Goal: Task Accomplishment & Management: Complete application form

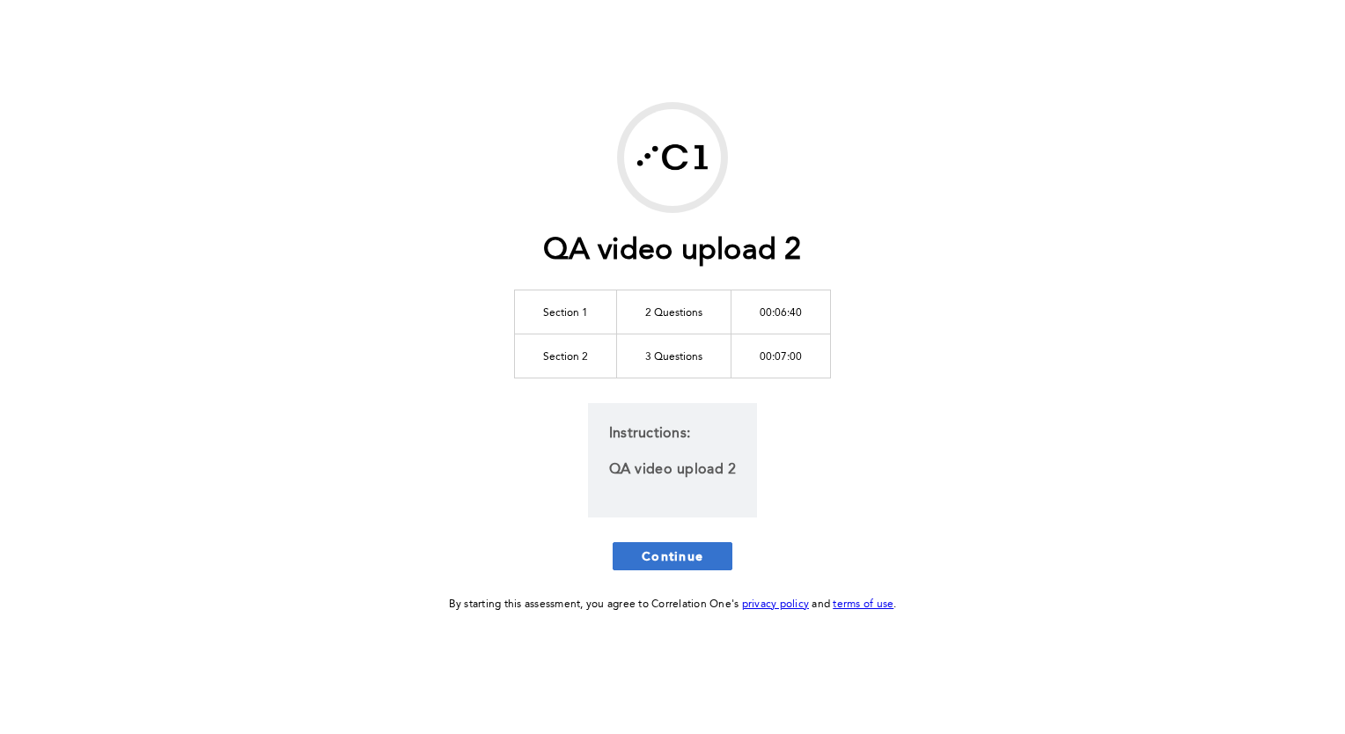
click at [661, 548] on span "Continue" at bounding box center [673, 556] width 62 height 17
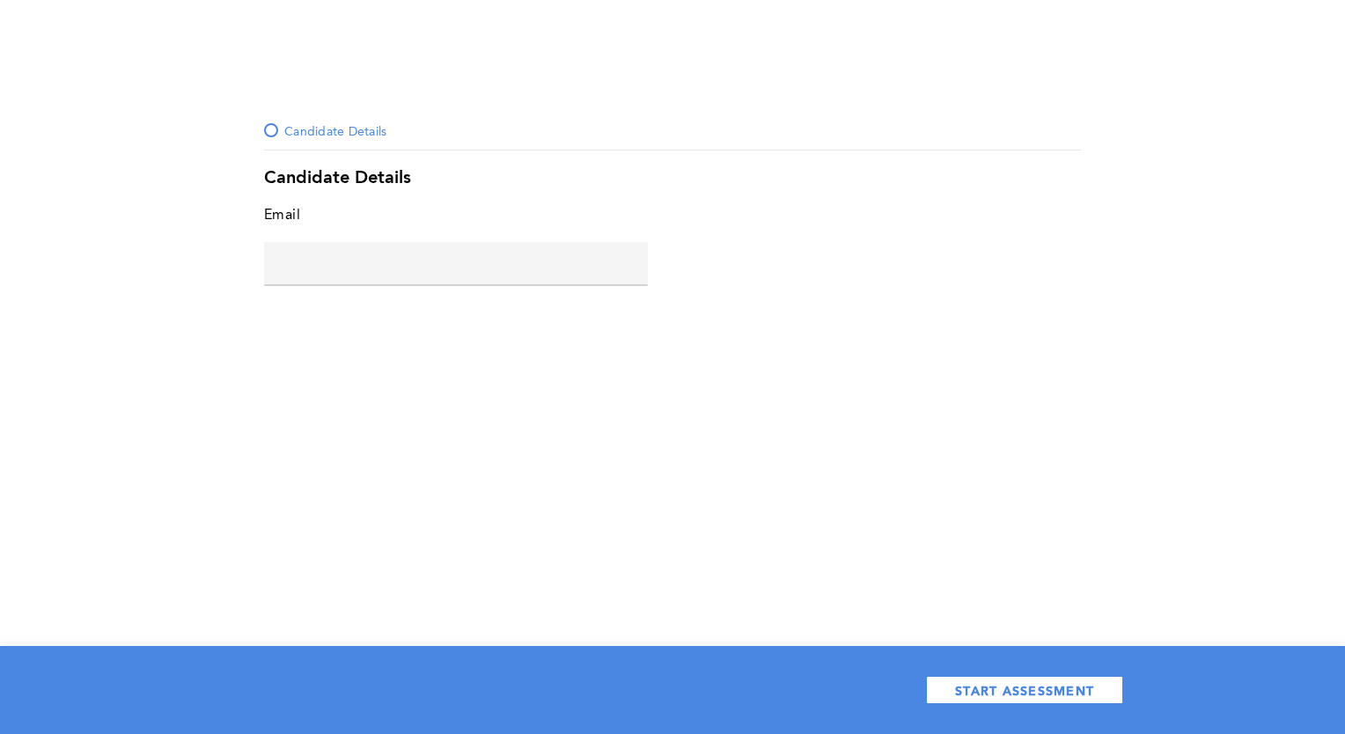
click at [398, 254] on input "text" at bounding box center [456, 263] width 384 height 42
type input "[PERSON_NAME][EMAIL_ADDRESS][DOMAIN_NAME]"
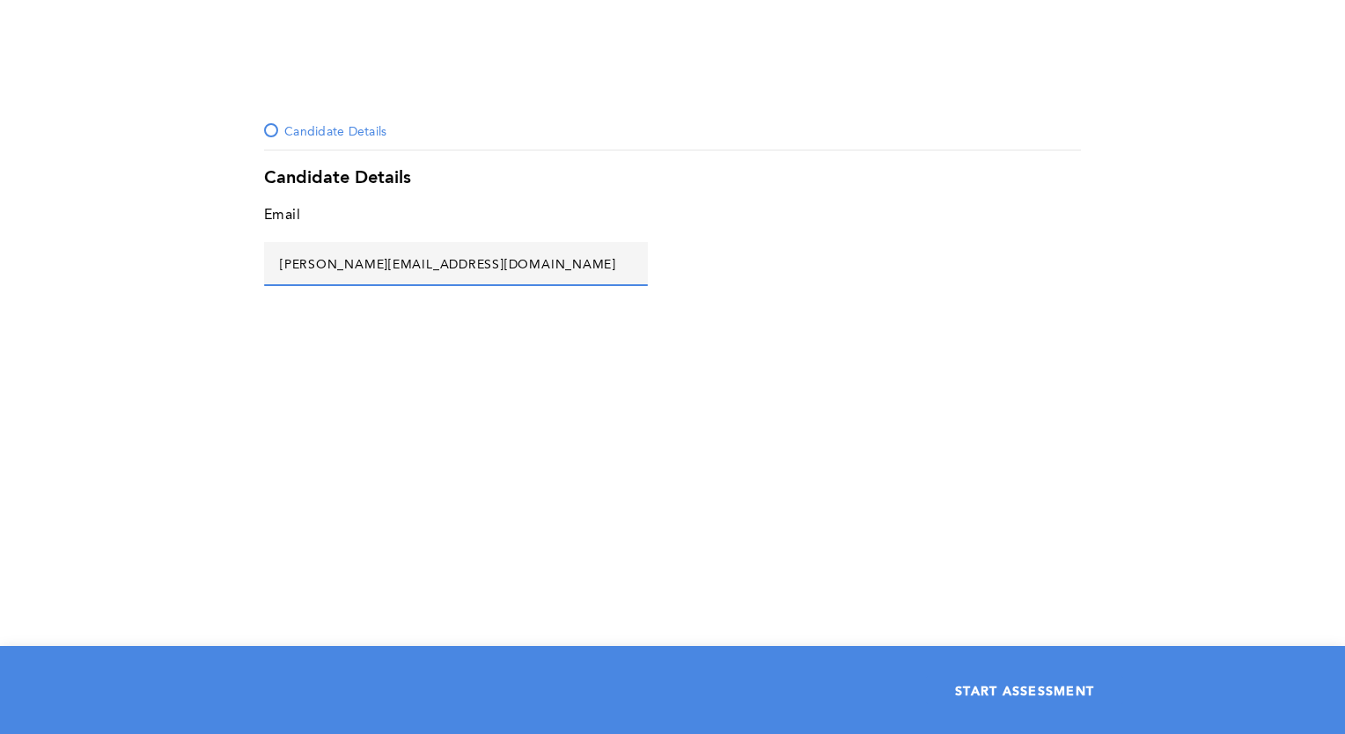
click at [1009, 699] on button "START ASSESSMENT" at bounding box center [1024, 690] width 197 height 28
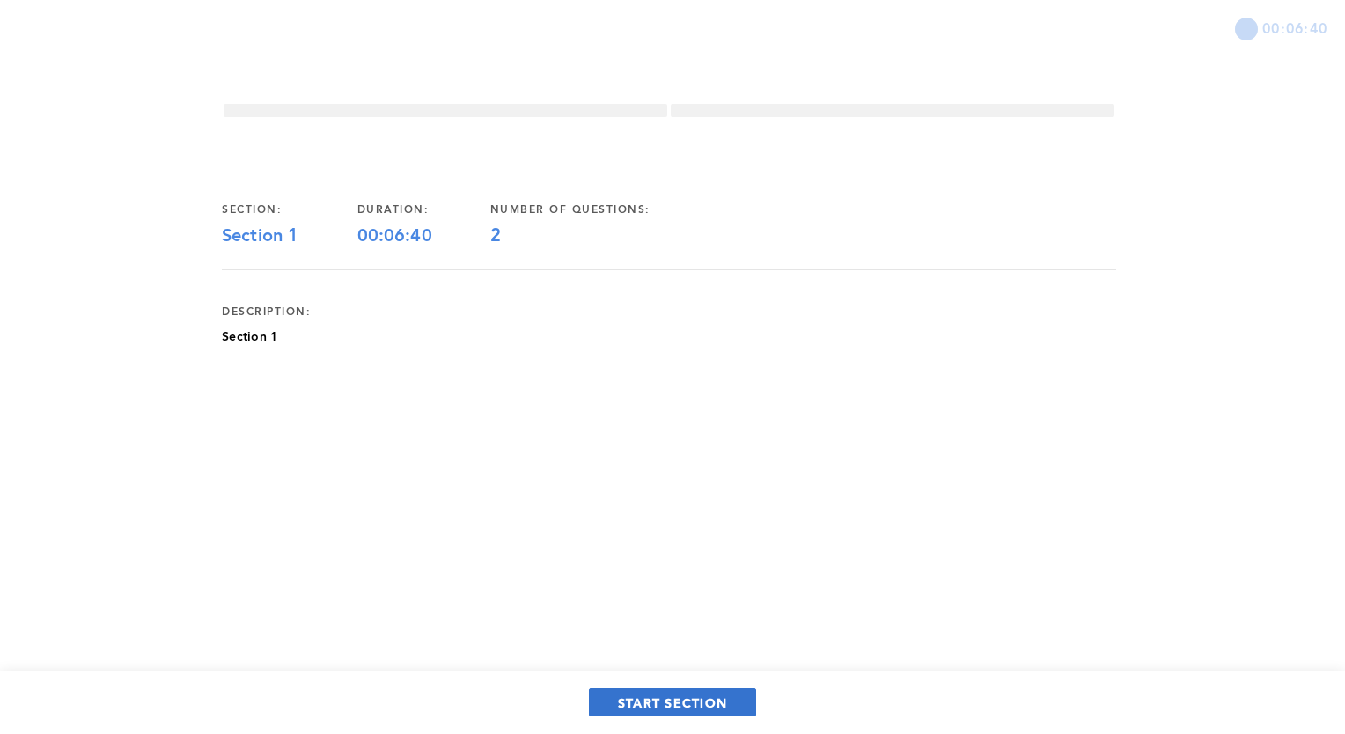
click at [651, 696] on span "START SECTION" at bounding box center [672, 703] width 109 height 17
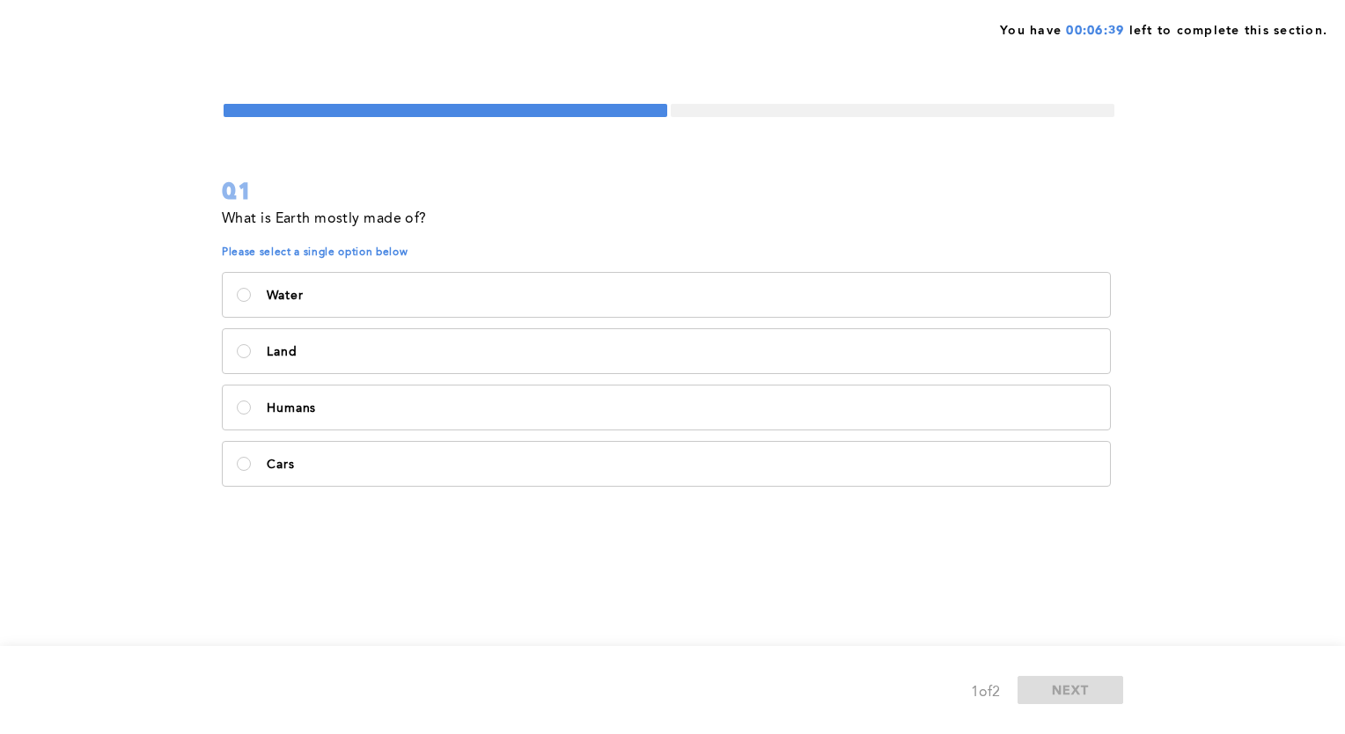
click at [415, 263] on div "What is Earth mostly made of? Please select a single option below Water Land Hu…" at bounding box center [669, 360] width 895 height 306
click at [423, 305] on label "Water" at bounding box center [667, 295] width 888 height 44
click at [251, 302] on input "Water" at bounding box center [244, 295] width 14 height 14
radio input "true"
click at [1068, 677] on button "NEXT" at bounding box center [1071, 690] width 106 height 28
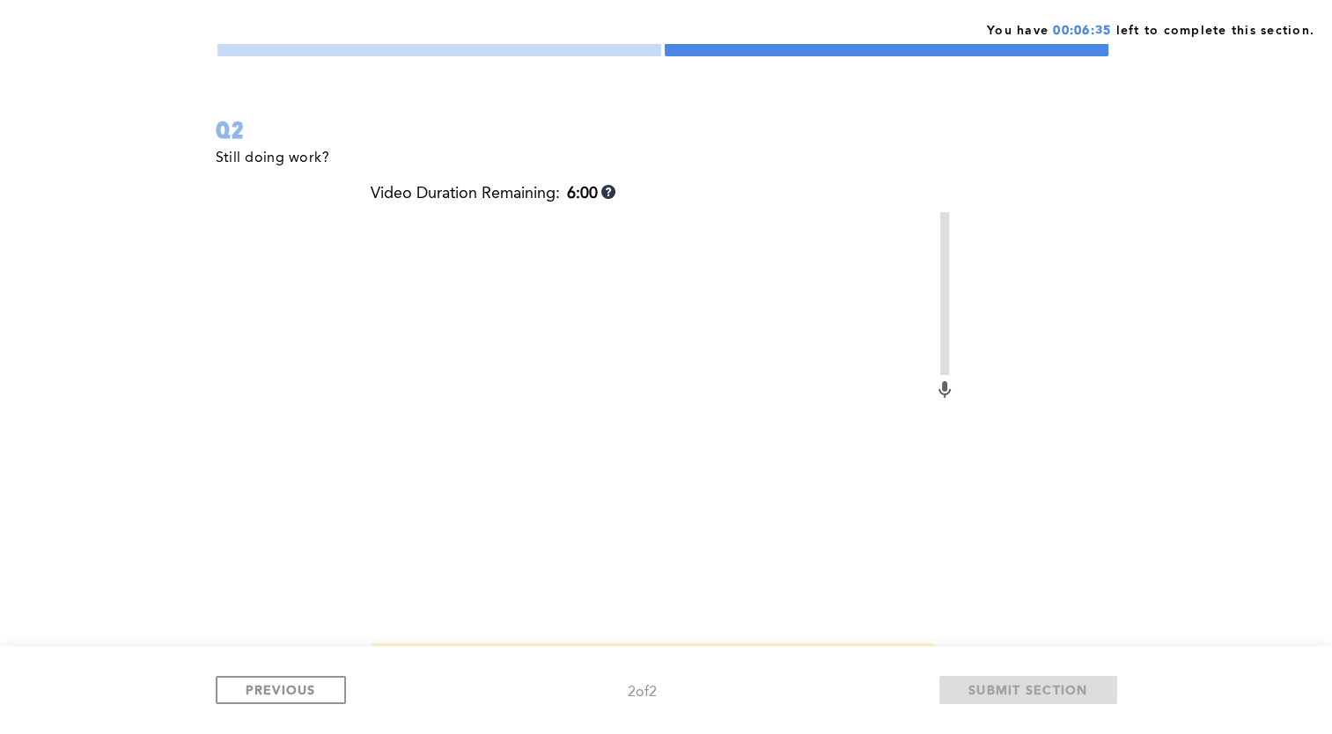
scroll to position [88, 0]
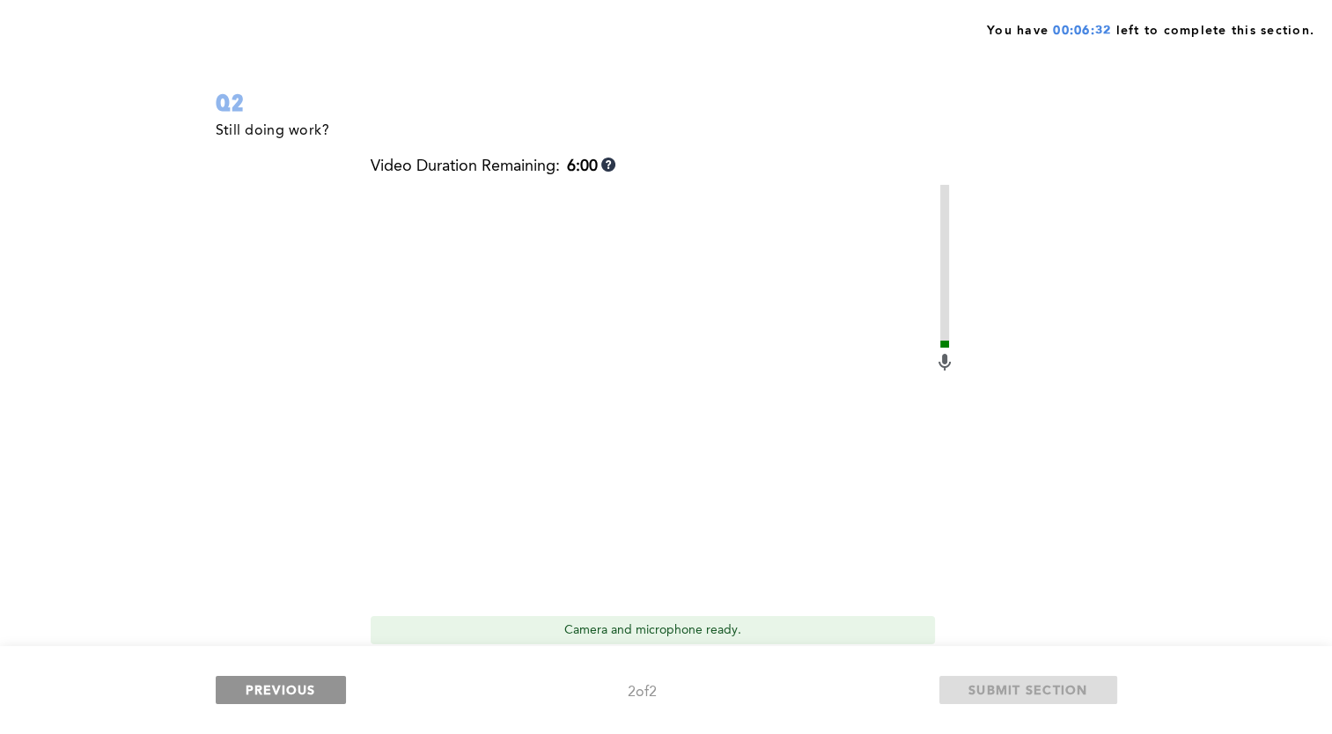
click at [309, 685] on span "PREVIOUS" at bounding box center [281, 689] width 70 height 17
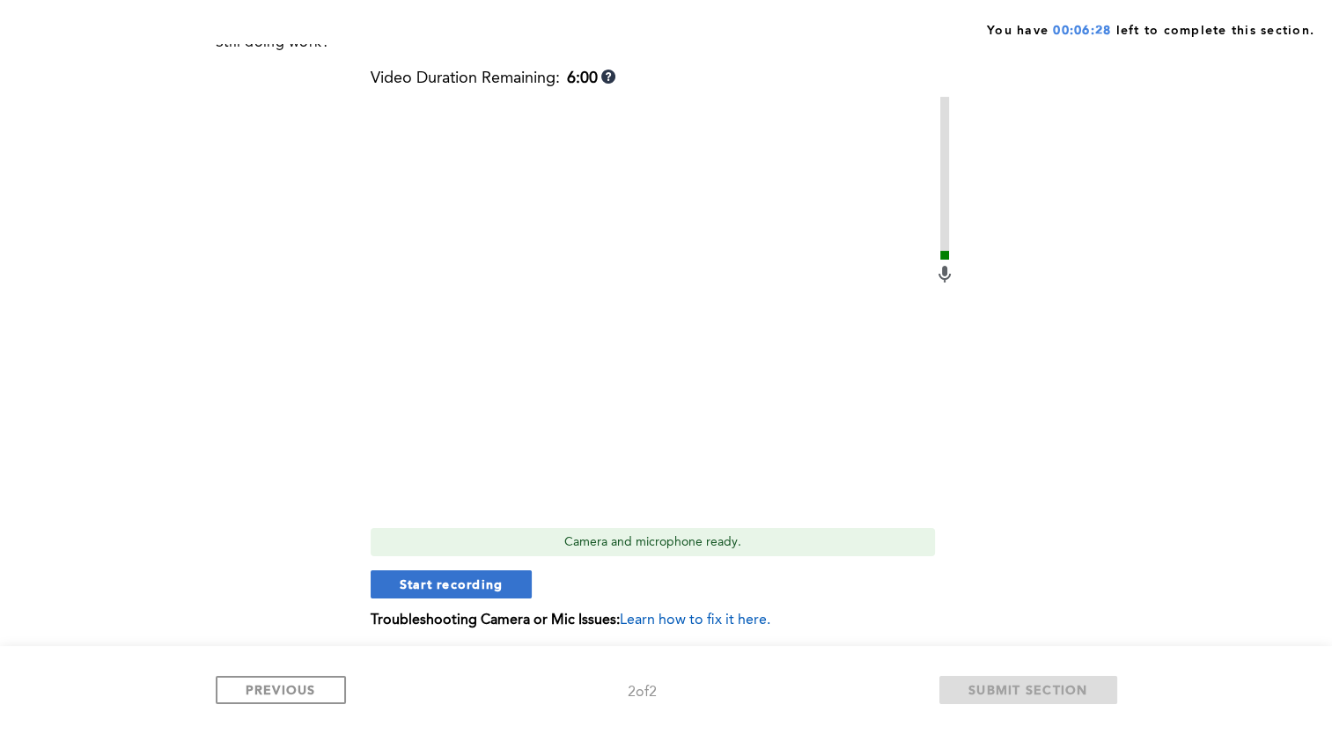
click at [451, 582] on span "Start recording" at bounding box center [452, 584] width 104 height 17
click at [482, 572] on button "Stop recording" at bounding box center [451, 585] width 161 height 28
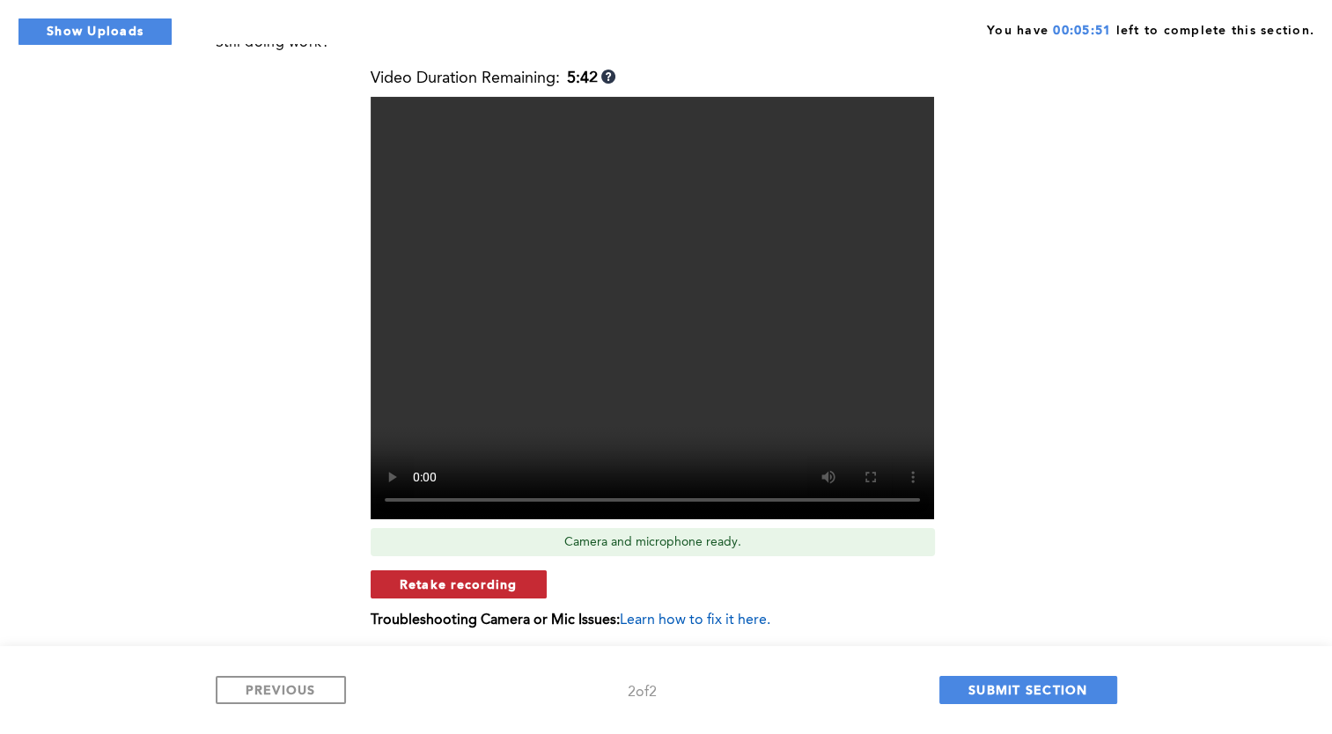
click at [497, 587] on span "Retake recording" at bounding box center [459, 584] width 118 height 17
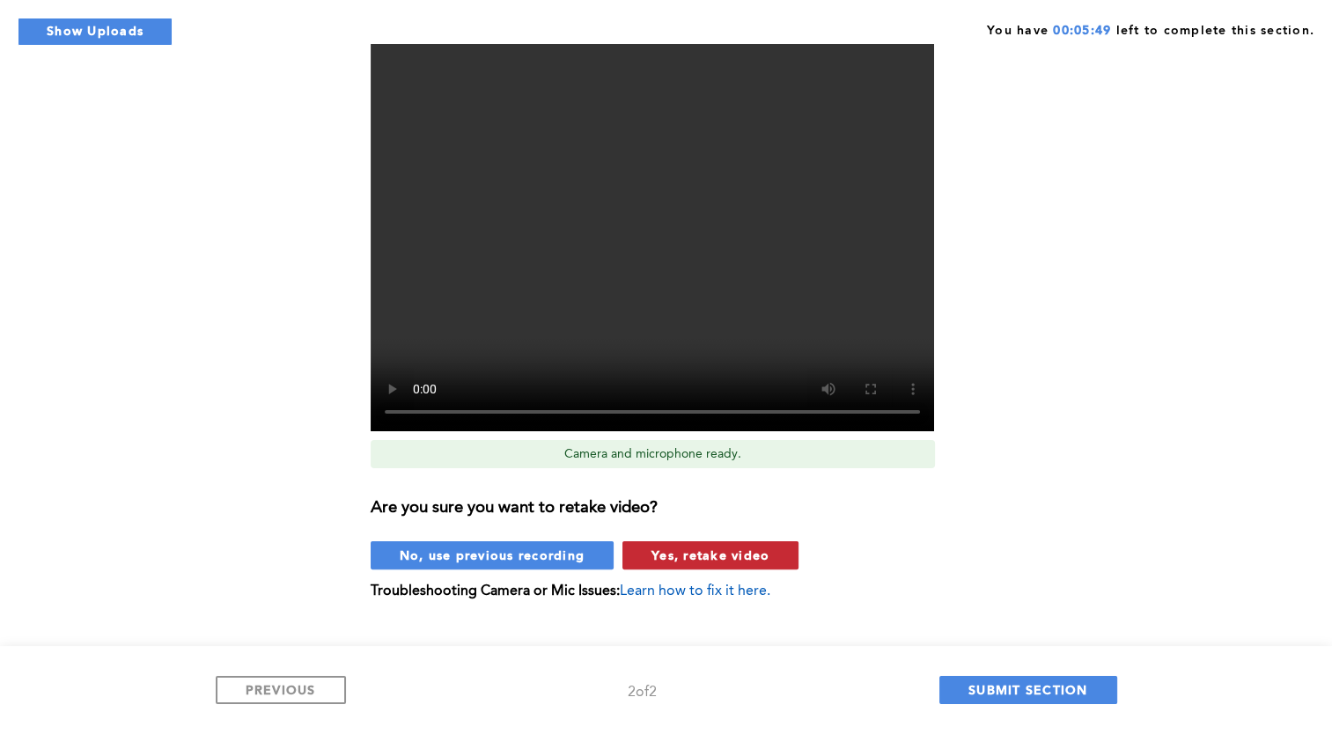
click at [656, 550] on span "Yes, retake video" at bounding box center [711, 555] width 118 height 17
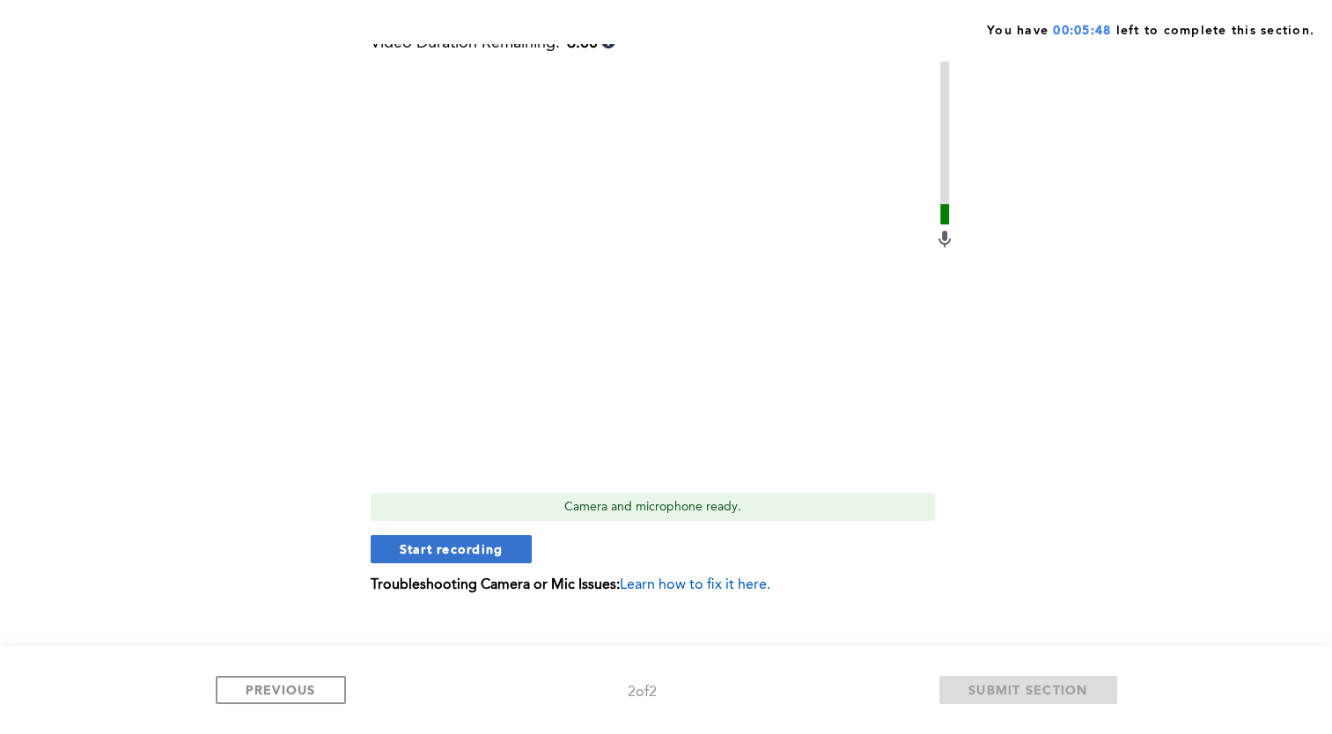
click at [473, 553] on span "Start recording" at bounding box center [452, 549] width 104 height 17
click at [474, 551] on span "Stop recording" at bounding box center [451, 549] width 103 height 17
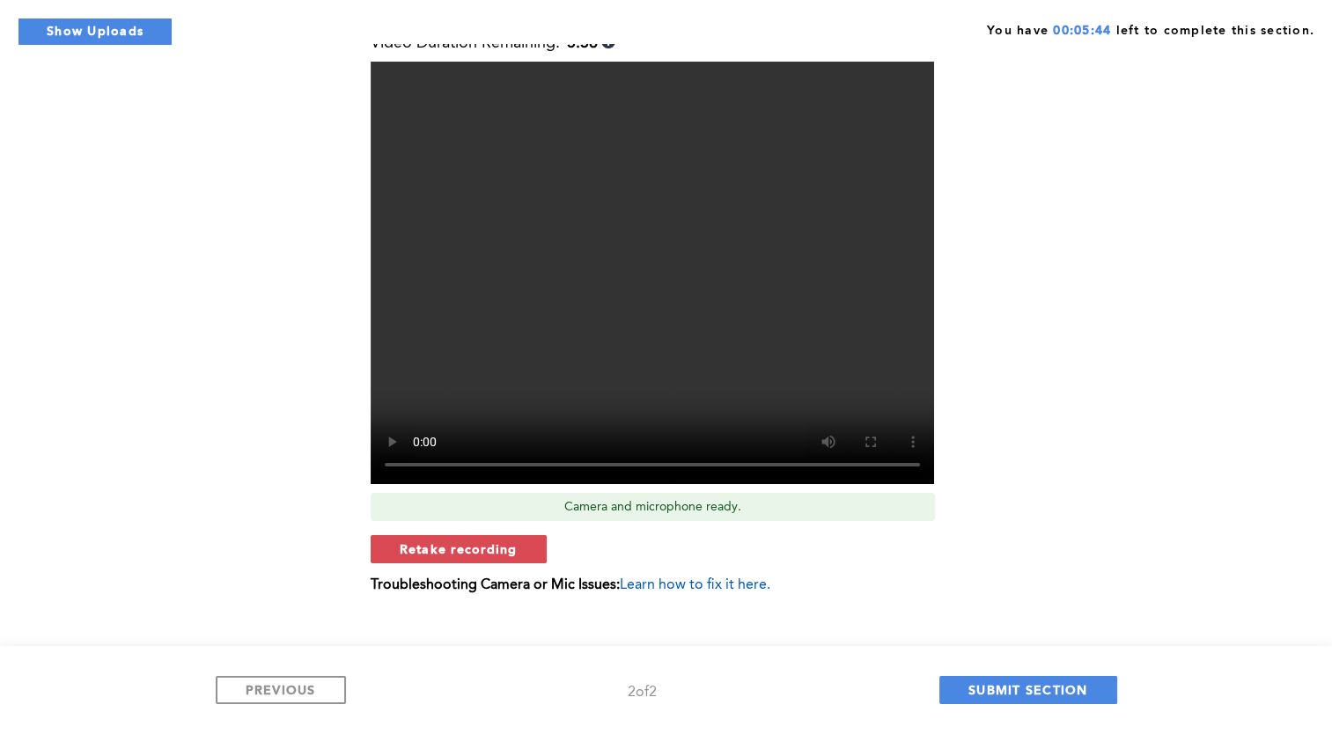
click at [474, 551] on span "Retake recording" at bounding box center [459, 549] width 118 height 17
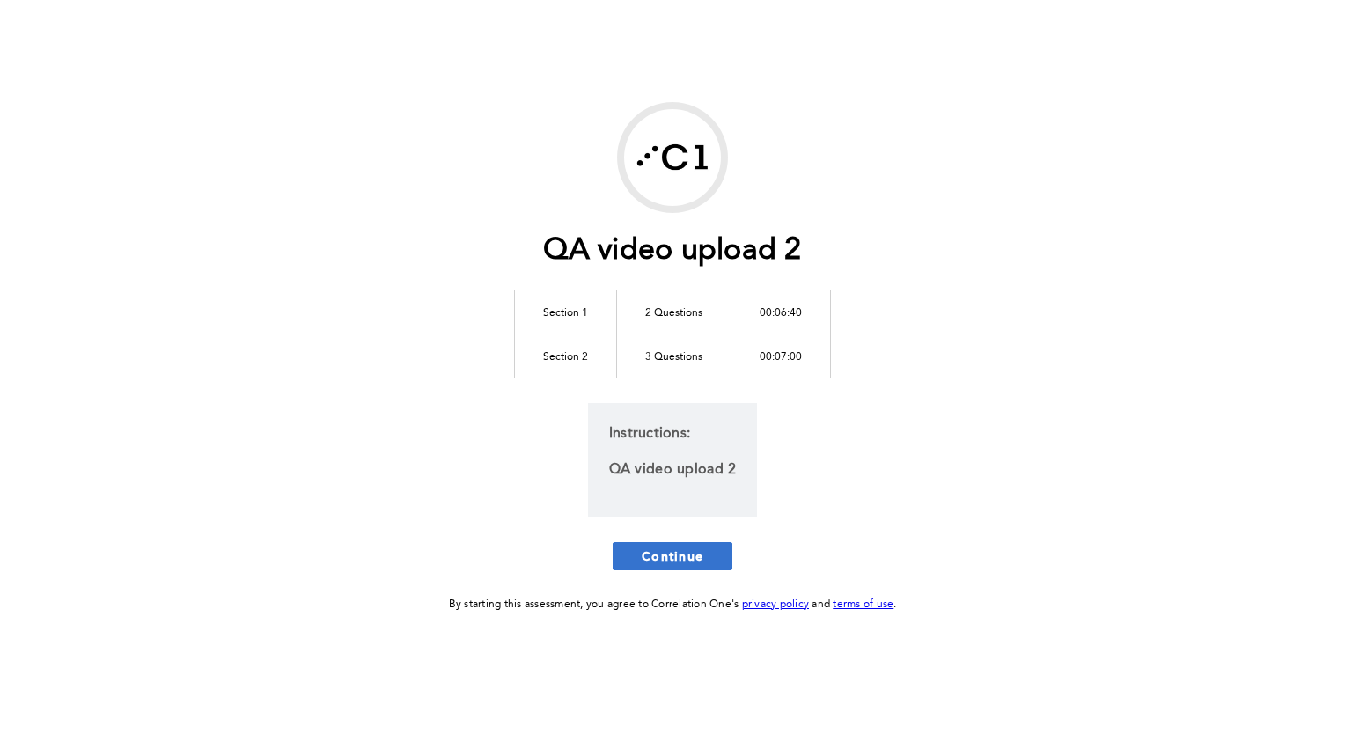
click at [663, 569] on button "Continue" at bounding box center [673, 556] width 120 height 28
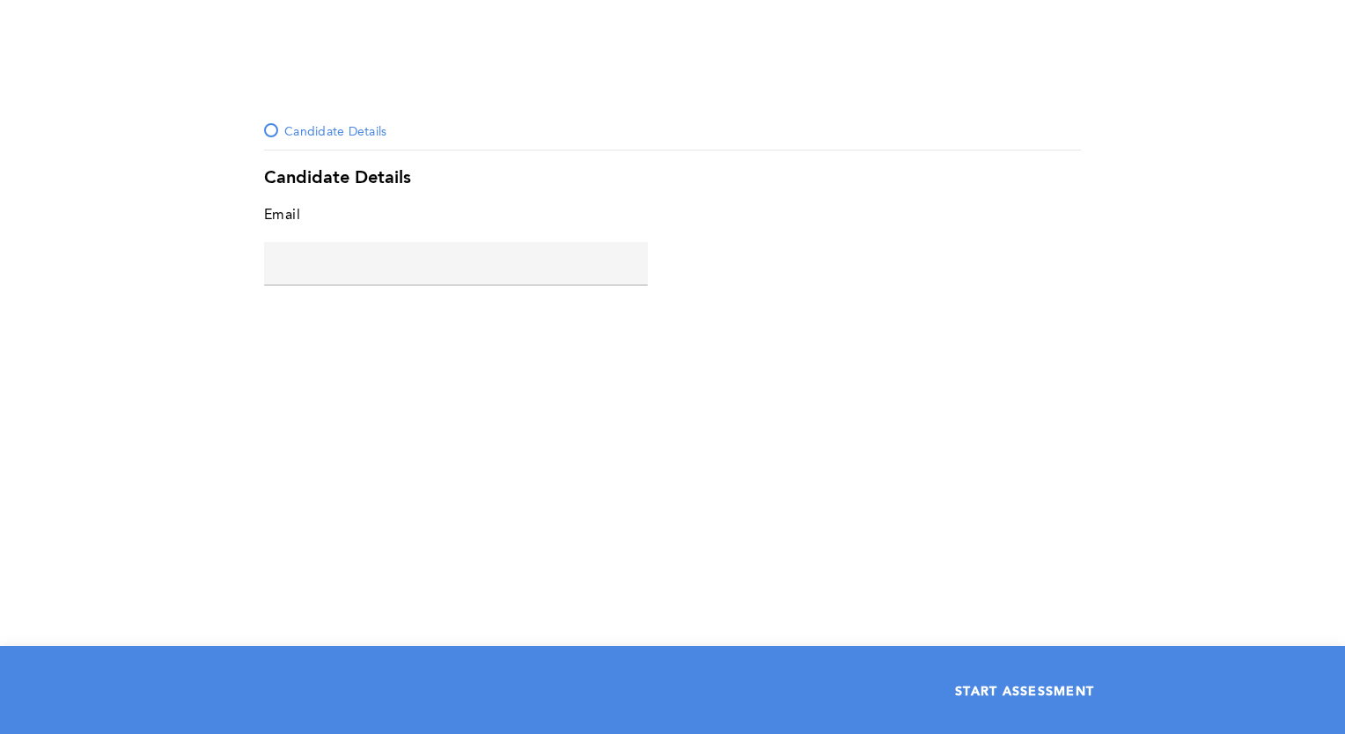
click at [986, 680] on button "START ASSESSMENT" at bounding box center [1024, 690] width 197 height 28
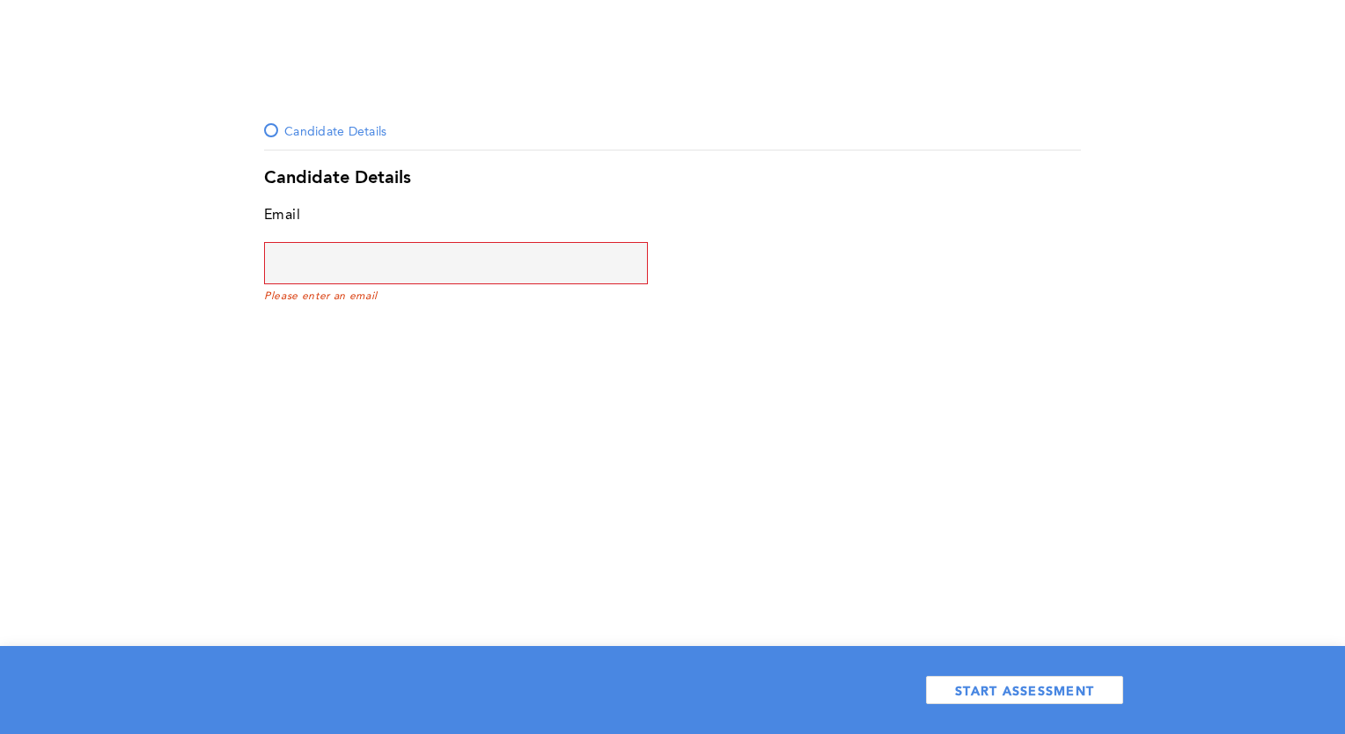
click at [445, 293] on span "Please enter an email" at bounding box center [456, 297] width 384 height 12
click at [443, 273] on input "text" at bounding box center [456, 263] width 384 height 42
type input "[PERSON_NAME][EMAIL_ADDRESS][DOMAIN_NAME]"
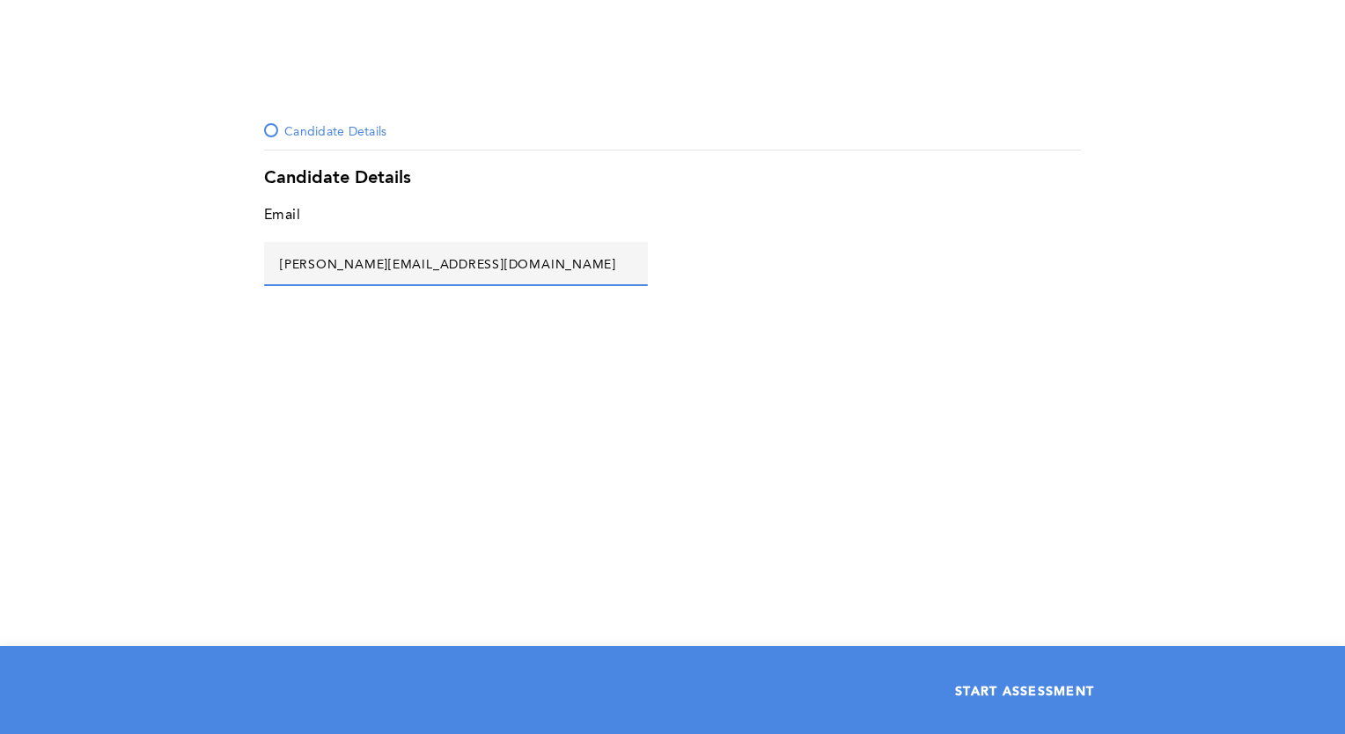
click at [998, 695] on span "START ASSESSMENT" at bounding box center [1024, 690] width 139 height 17
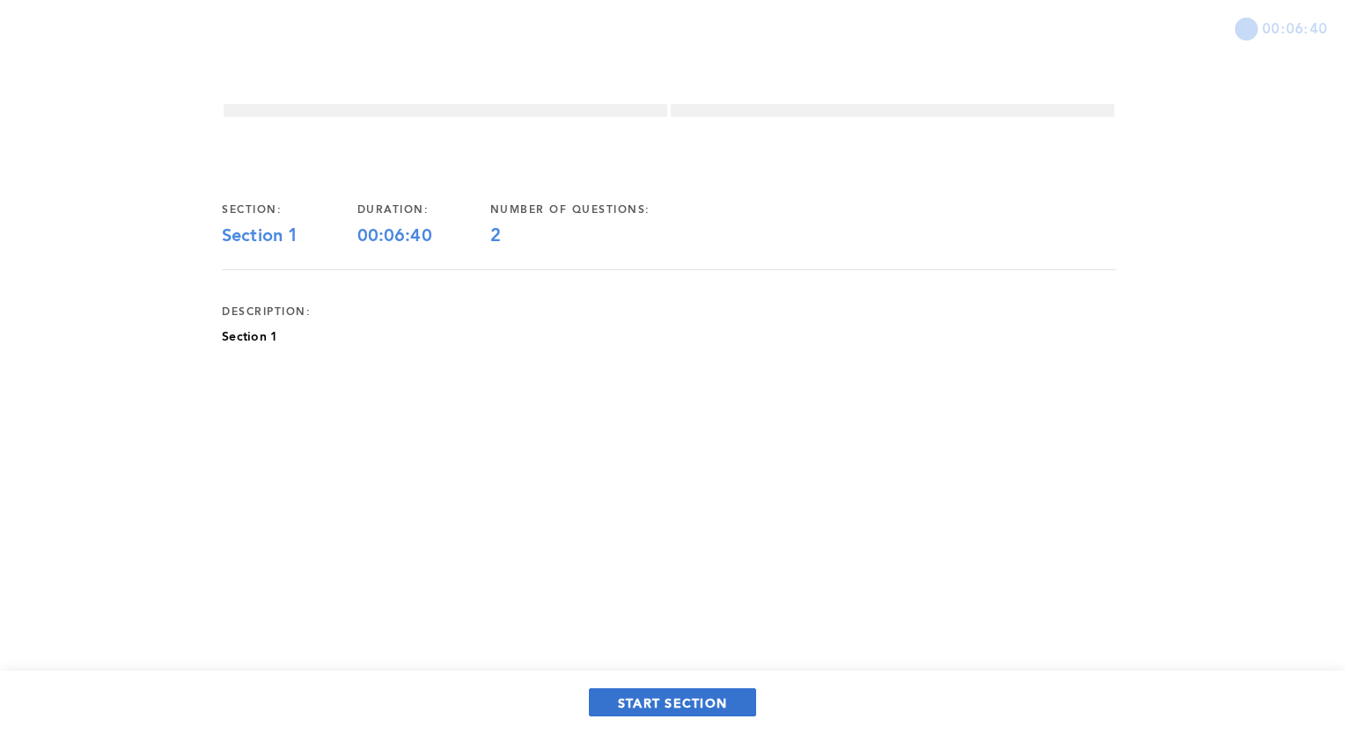
click at [717, 706] on span "START SECTION" at bounding box center [672, 703] width 109 height 17
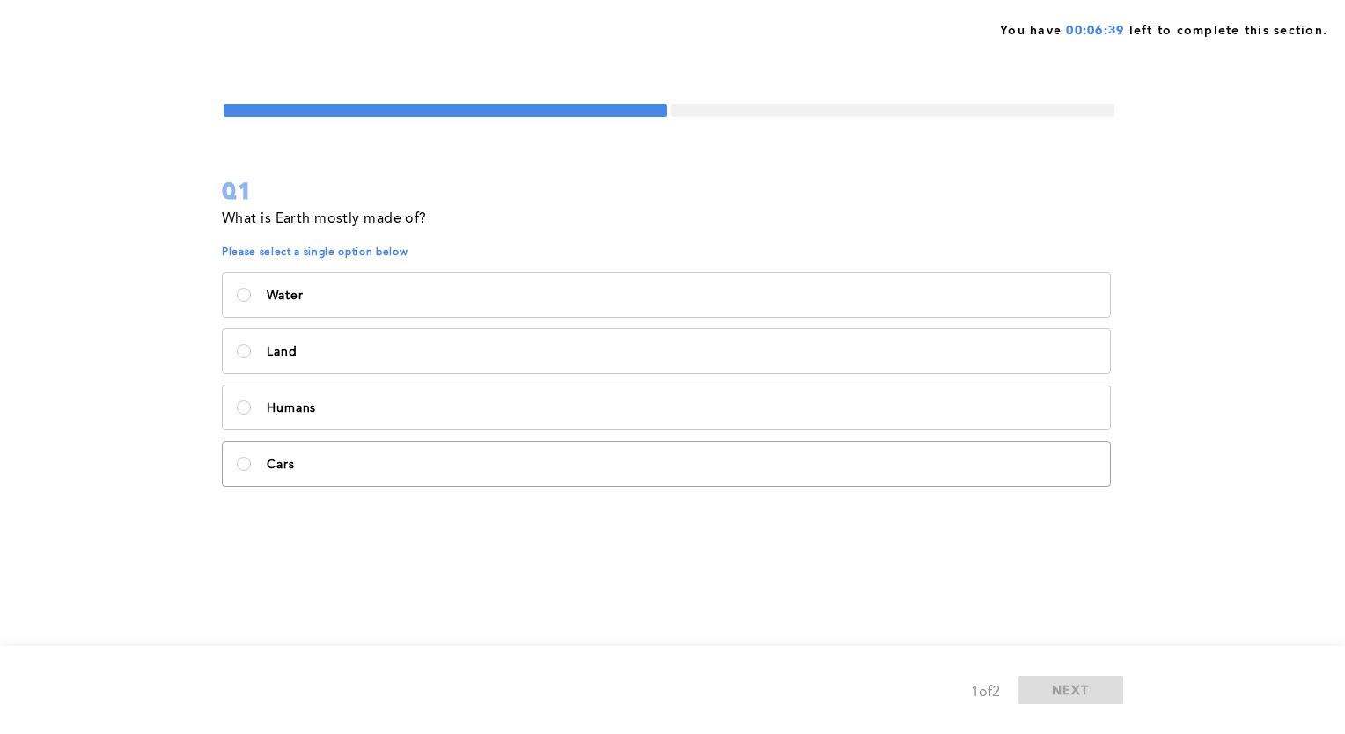
click at [540, 455] on label "Cars" at bounding box center [667, 464] width 888 height 44
click at [251, 457] on input "Cars" at bounding box center [244, 464] width 14 height 14
radio input "true"
click at [1092, 703] on button "NEXT" at bounding box center [1071, 690] width 106 height 28
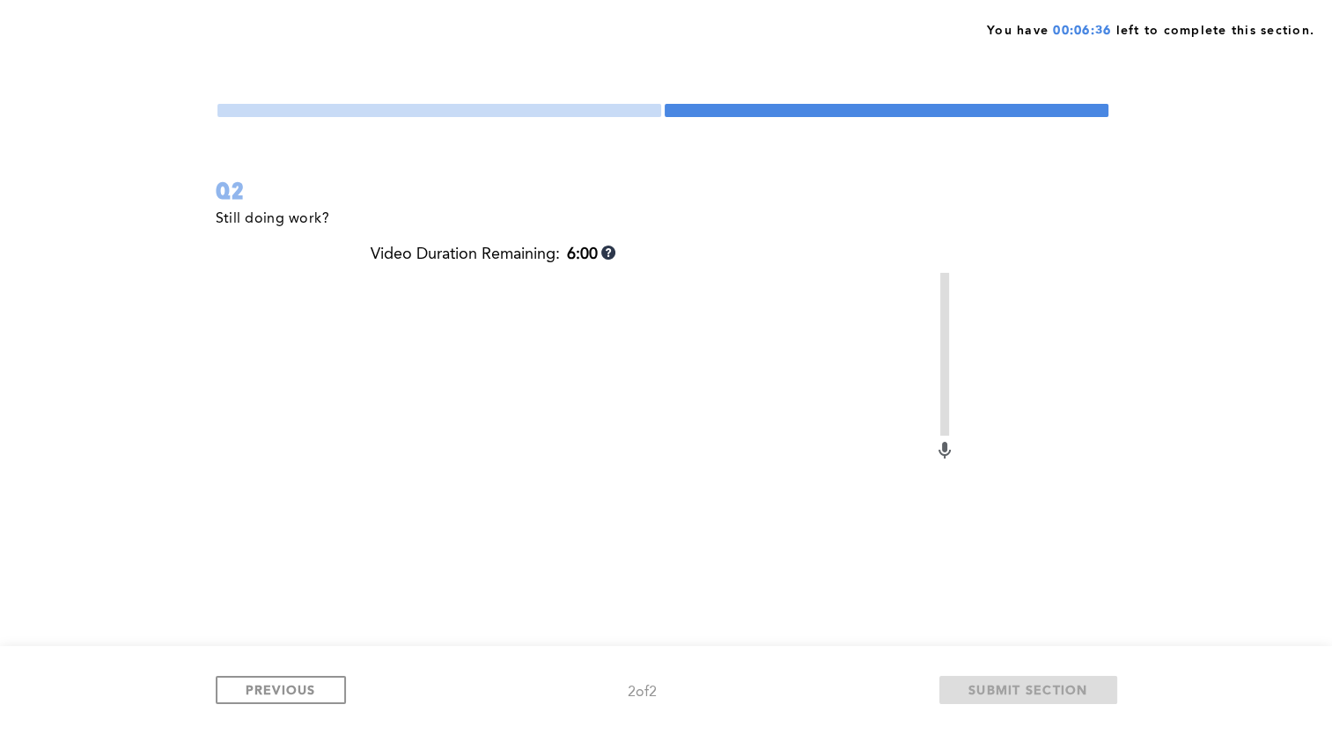
scroll to position [88, 0]
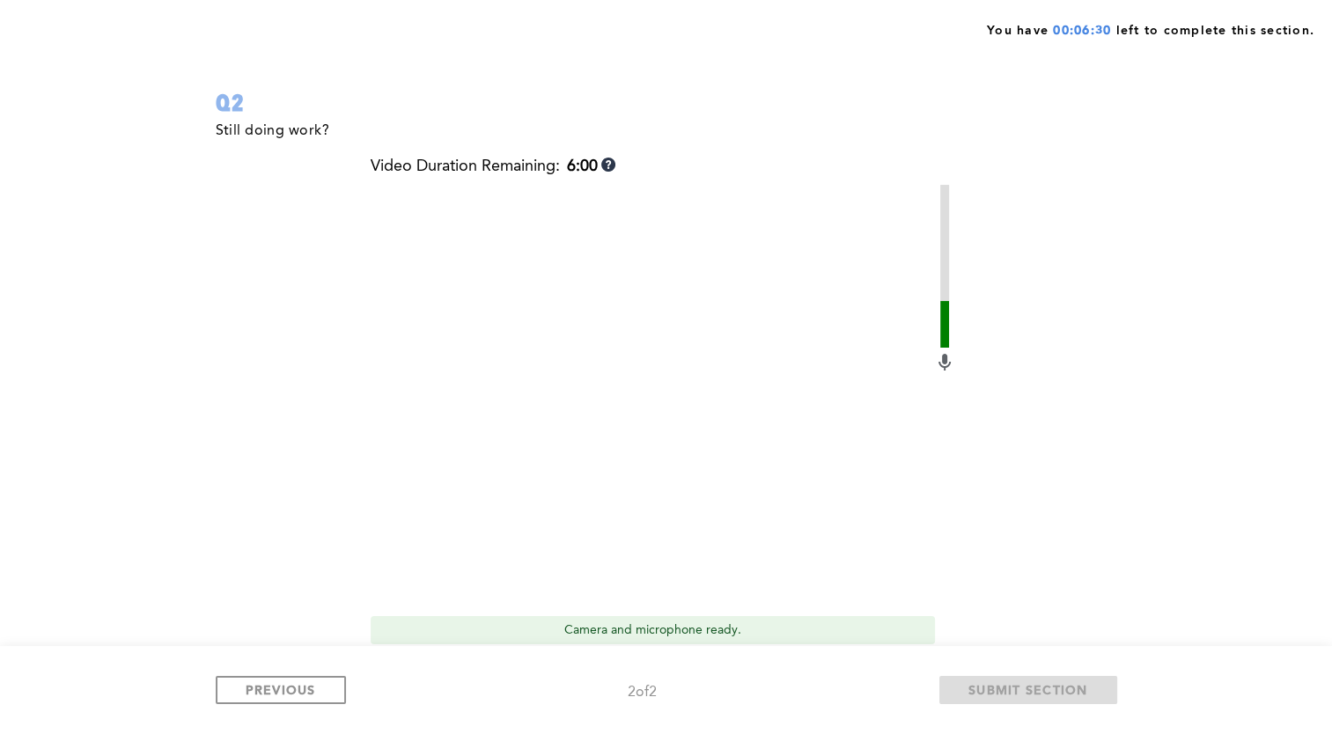
click at [152, 406] on div "You have 00:06:30 left to complete this section. Q2 Still doing work? Video Dur…" at bounding box center [666, 385] width 1332 height 947
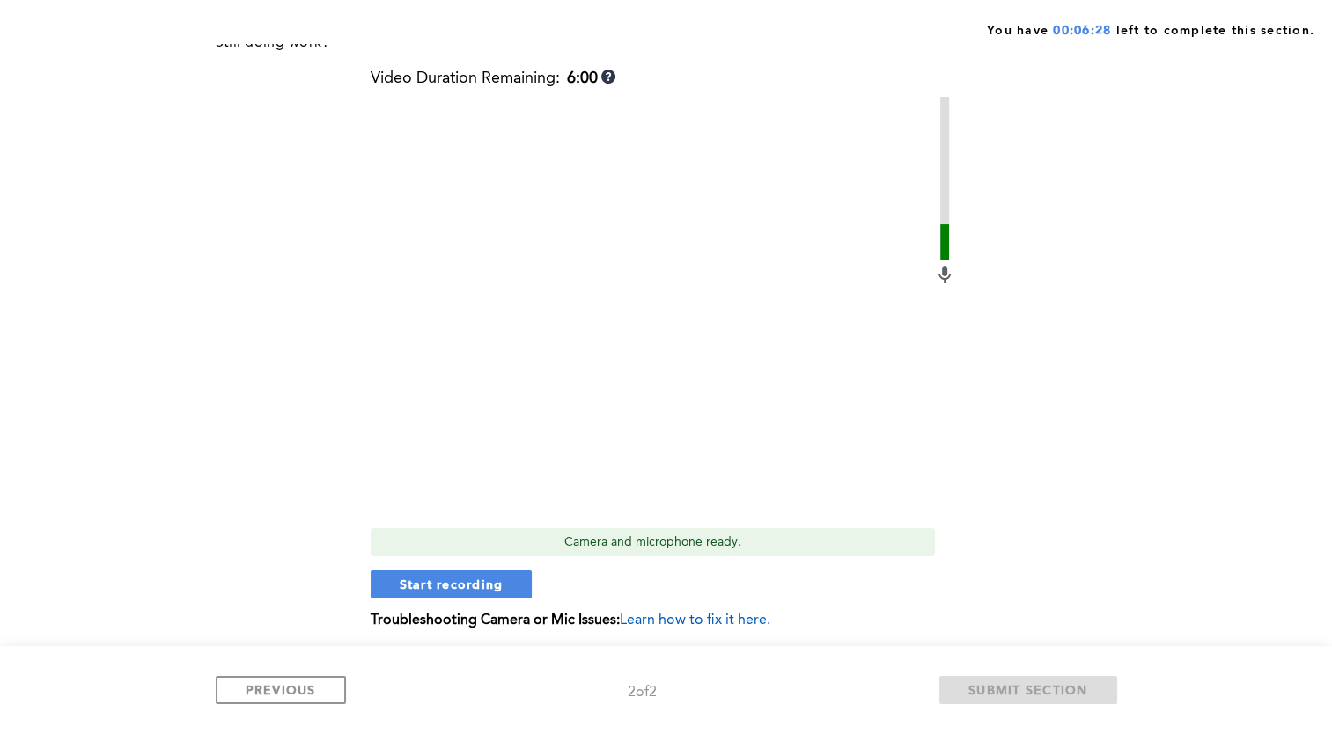
click at [469, 569] on div "Video Duration Remaining: 6:00 Camera and microphone ready. Start recording Tro…" at bounding box center [663, 356] width 585 height 573
click at [478, 602] on div "Video Duration Remaining: 6:00 Camera and microphone ready. Start recording Tro…" at bounding box center [663, 356] width 585 height 573
click at [477, 593] on button "Start recording" at bounding box center [452, 585] width 162 height 28
click at [468, 585] on span "Stop recording" at bounding box center [451, 584] width 103 height 17
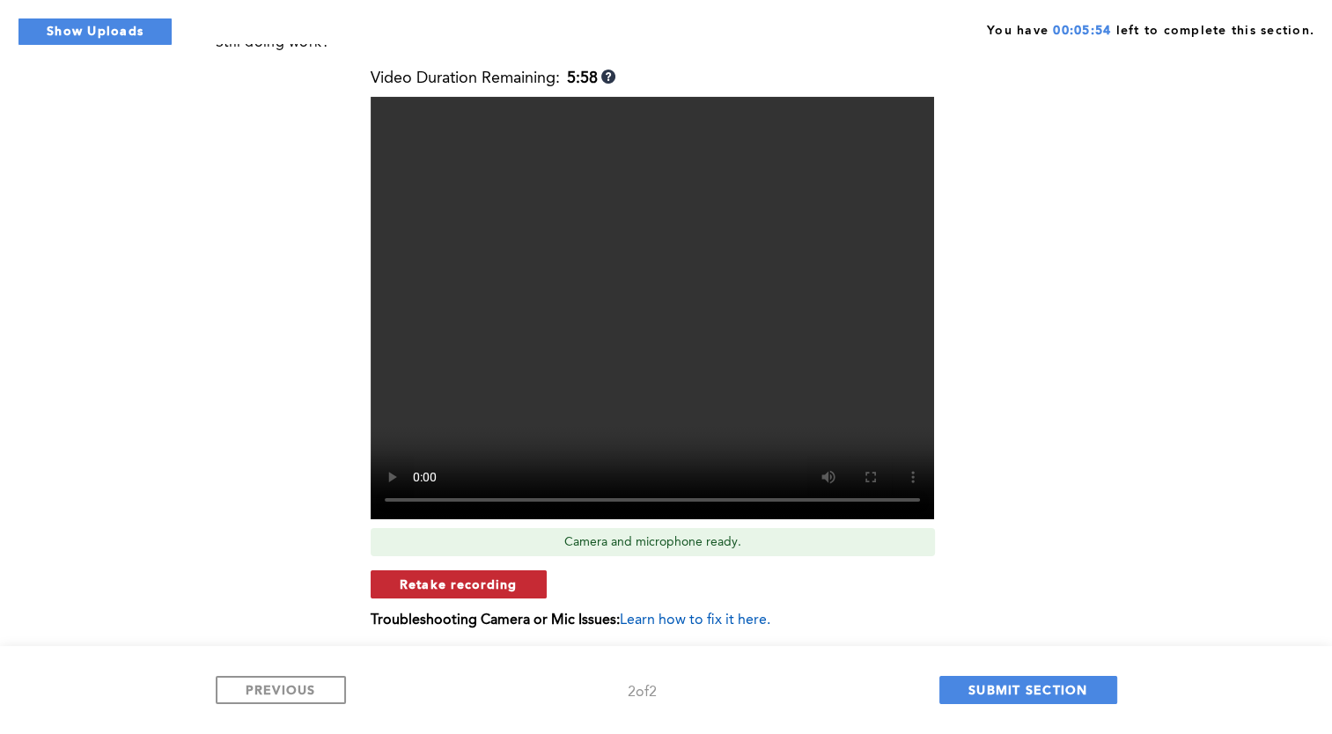
click at [493, 589] on span "Retake recording" at bounding box center [459, 584] width 118 height 17
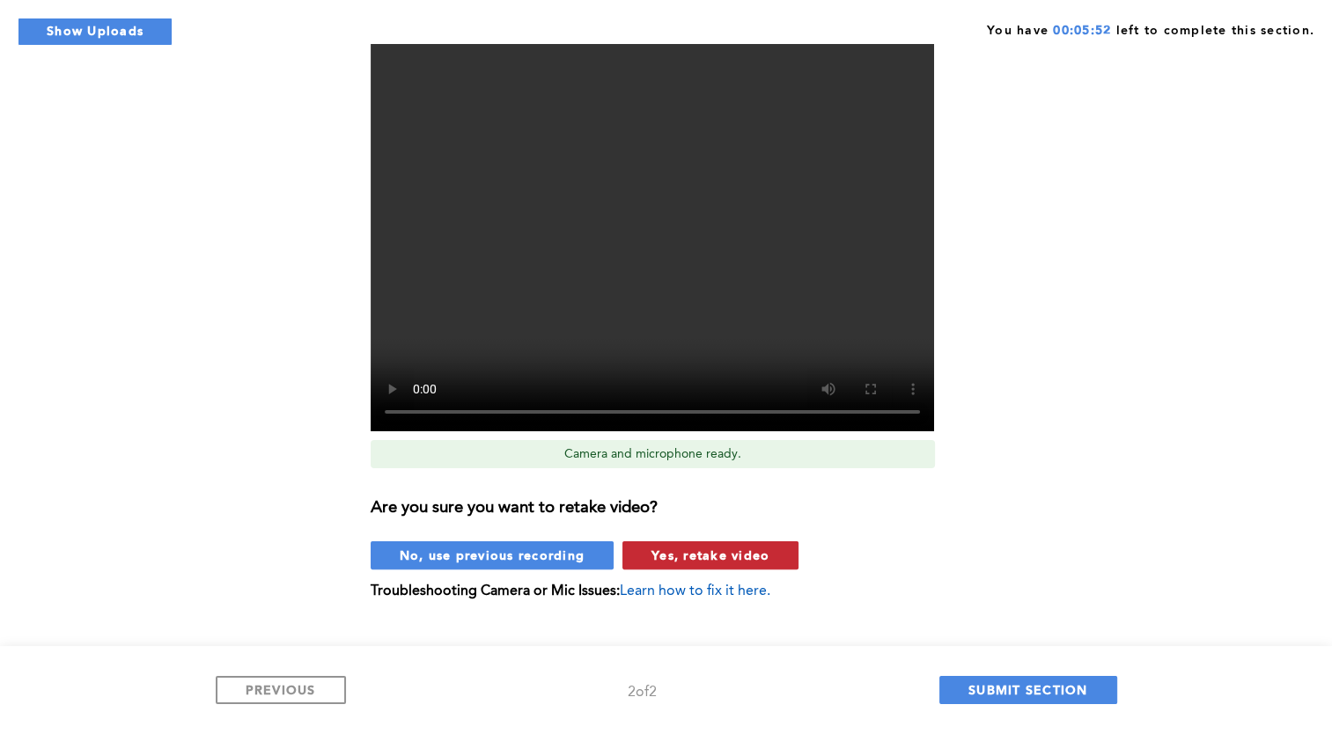
click at [680, 562] on span "Yes, retake video" at bounding box center [711, 555] width 118 height 17
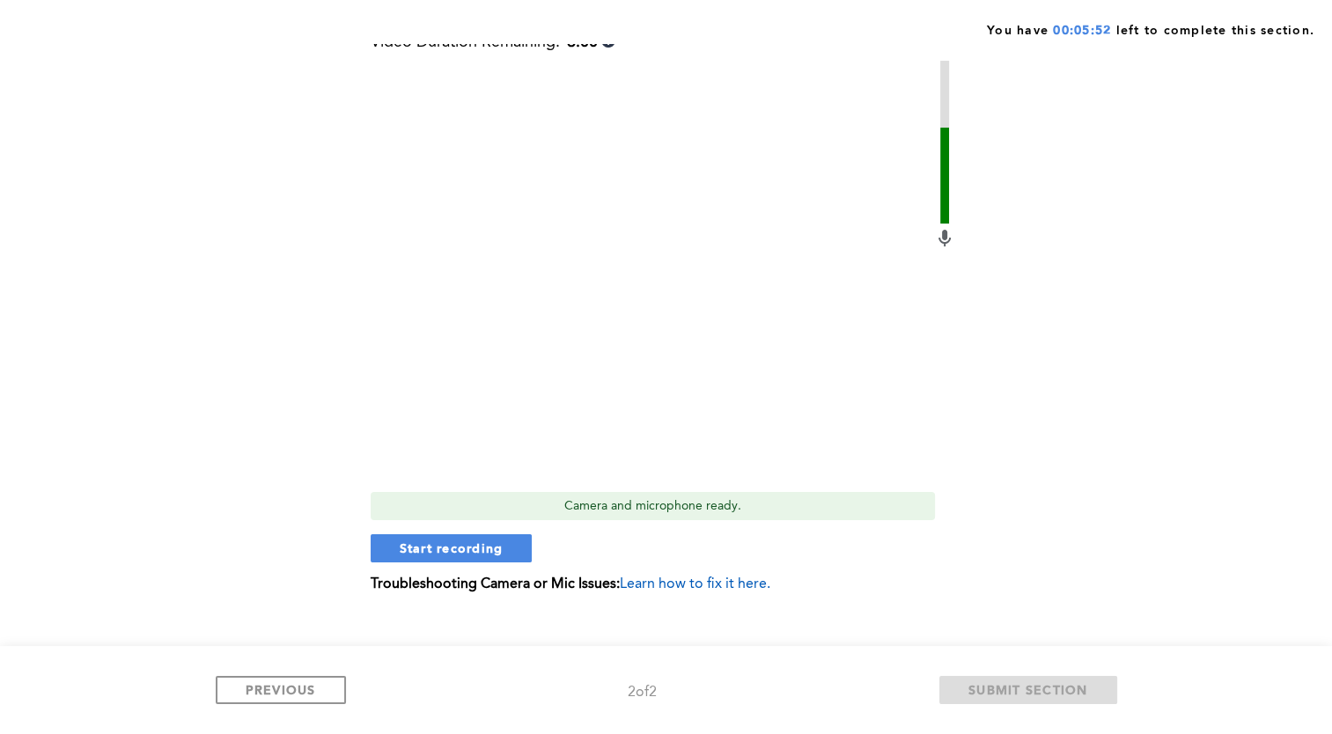
scroll to position [211, 0]
click at [480, 556] on span "Start recording" at bounding box center [452, 549] width 104 height 17
click at [480, 556] on span "Stop recording" at bounding box center [451, 549] width 103 height 17
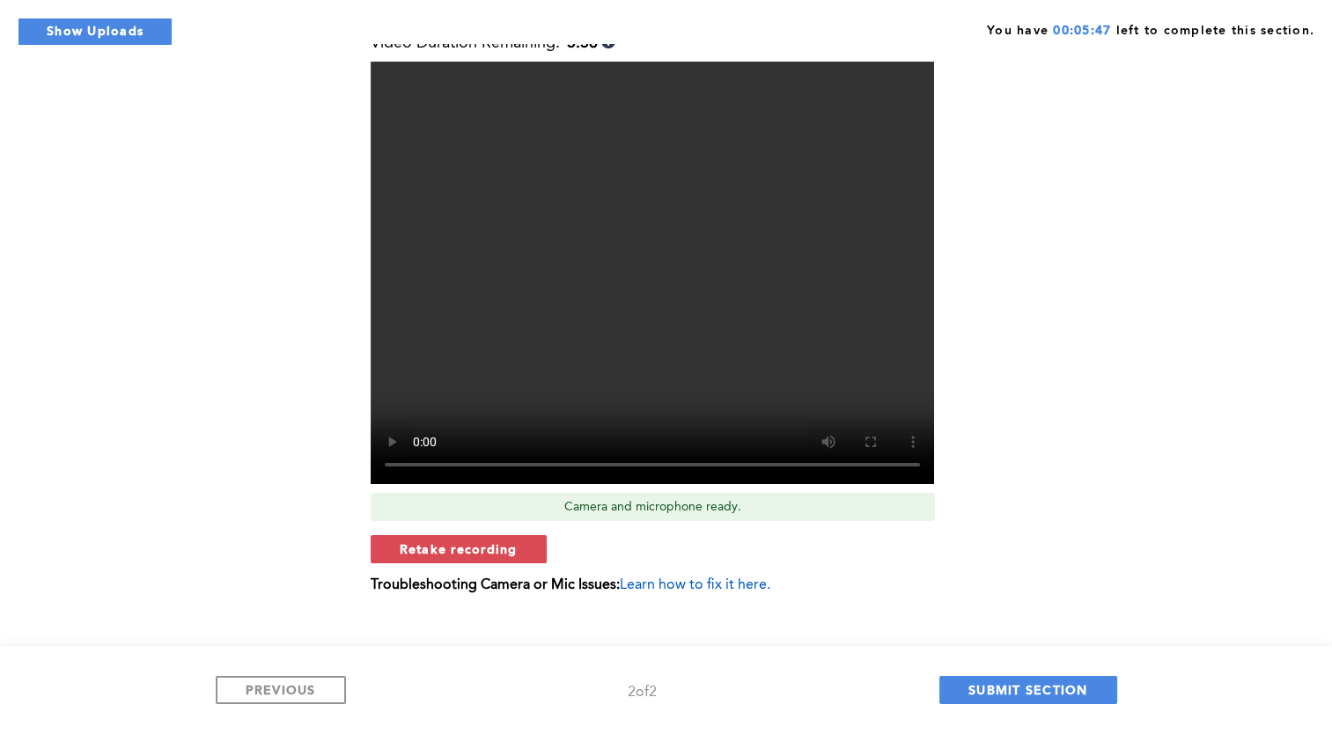
click at [480, 556] on span "Retake recording" at bounding box center [459, 549] width 118 height 17
